Goal: Information Seeking & Learning: Compare options

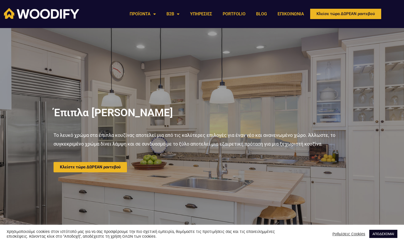
click at [380, 233] on link "ΑΠΟΔΕΧΟΜΑΙ" at bounding box center [383, 234] width 28 height 8
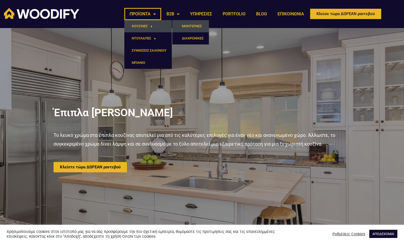
click at [192, 26] on link "ΜΟΝΤΕΡΝΕΣ" at bounding box center [190, 26] width 37 height 12
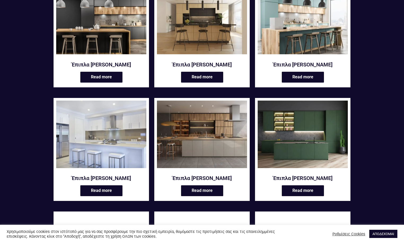
scroll to position [132, 0]
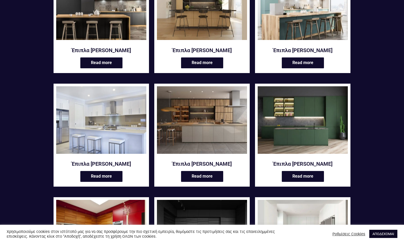
click at [376, 231] on link "ΑΠΟΔΕΧΟΜΑΙ" at bounding box center [383, 234] width 28 height 8
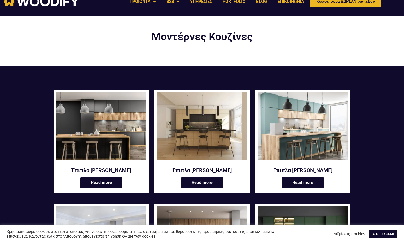
scroll to position [0, 0]
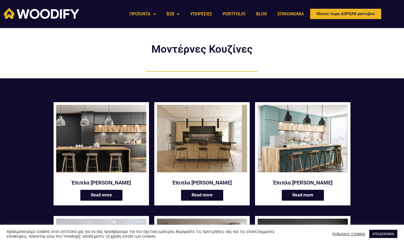
click at [379, 235] on link "ΑΠΟΔΕΧΟΜΑΙ" at bounding box center [383, 234] width 28 height 8
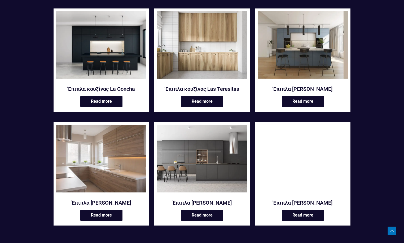
scroll to position [583, 0]
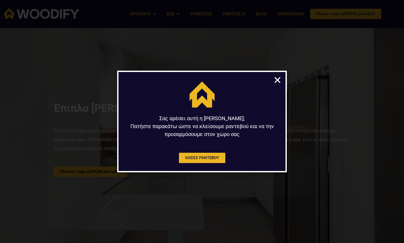
click at [278, 79] on icon "Close" at bounding box center [277, 80] width 8 height 8
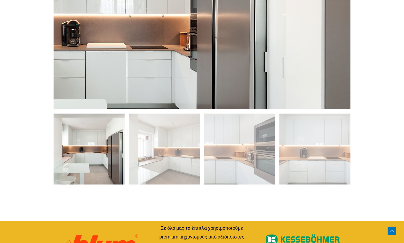
scroll to position [371, 0]
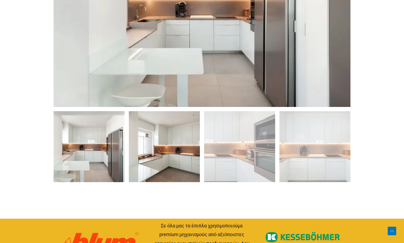
click at [160, 141] on img at bounding box center [164, 146] width 71 height 71
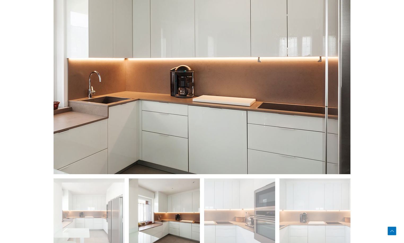
scroll to position [291, 0]
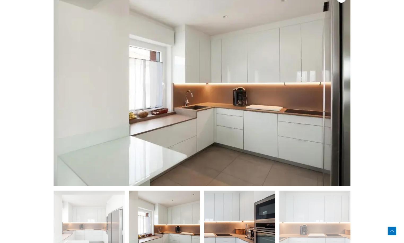
click at [240, 218] on img at bounding box center [239, 226] width 71 height 71
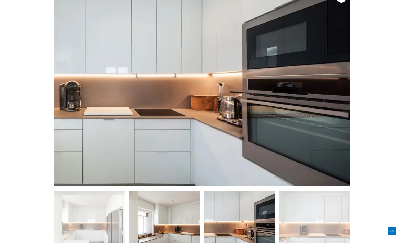
click at [168, 214] on img at bounding box center [164, 226] width 71 height 71
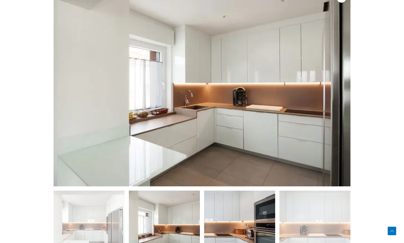
click at [232, 213] on img at bounding box center [239, 226] width 71 height 71
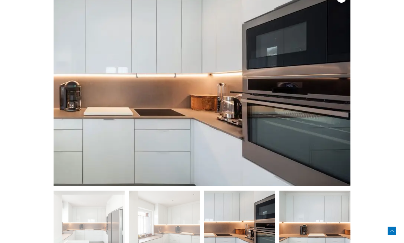
click at [311, 221] on img at bounding box center [314, 226] width 71 height 71
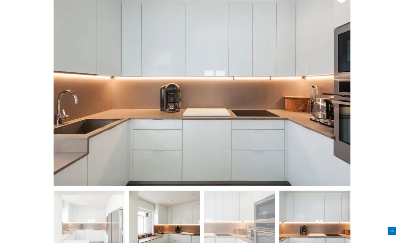
click at [159, 216] on img at bounding box center [164, 226] width 71 height 71
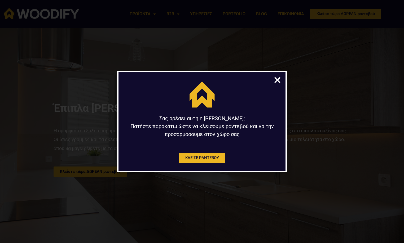
click at [276, 78] on icon "Close" at bounding box center [277, 80] width 8 height 8
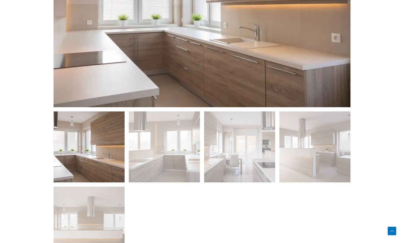
scroll to position [371, 0]
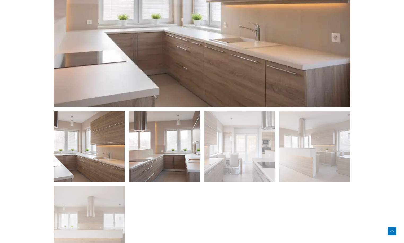
click at [173, 142] on img at bounding box center [164, 146] width 71 height 71
